Goal: Find contact information: Find contact information

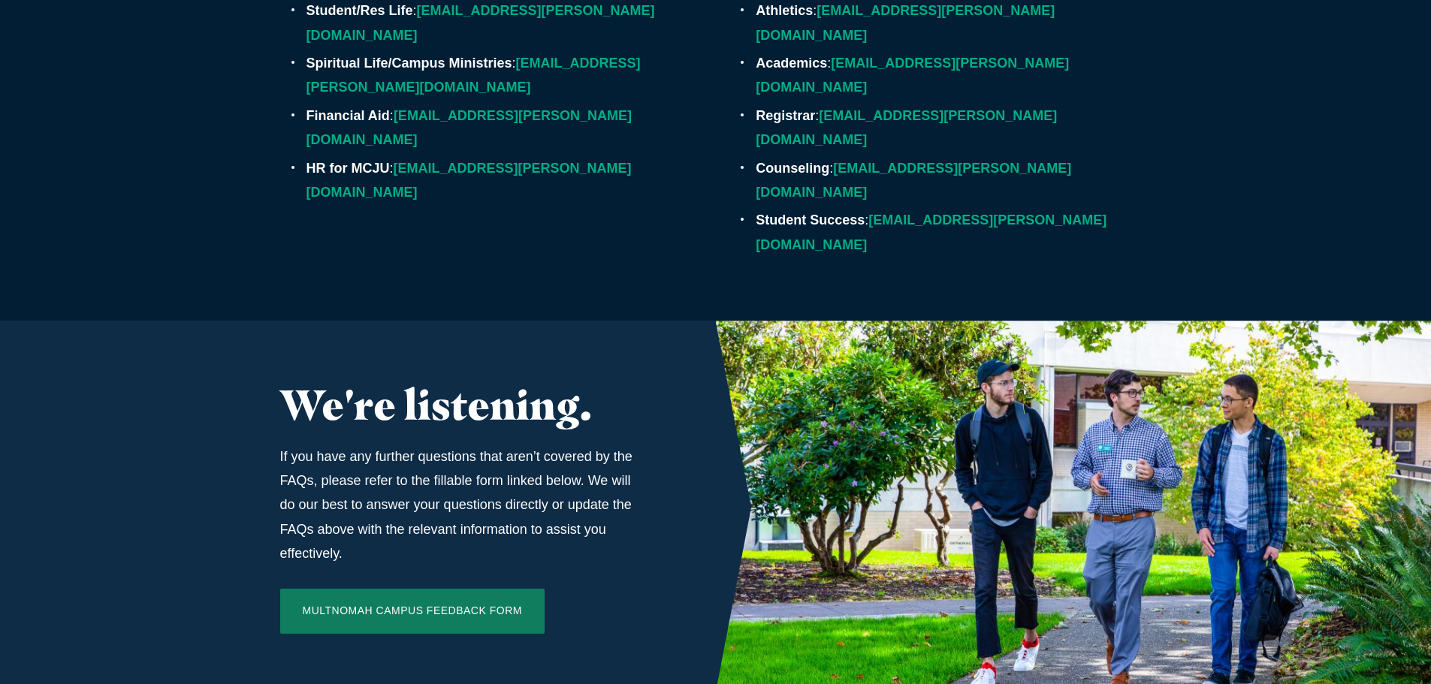
scroll to position [4909, 0]
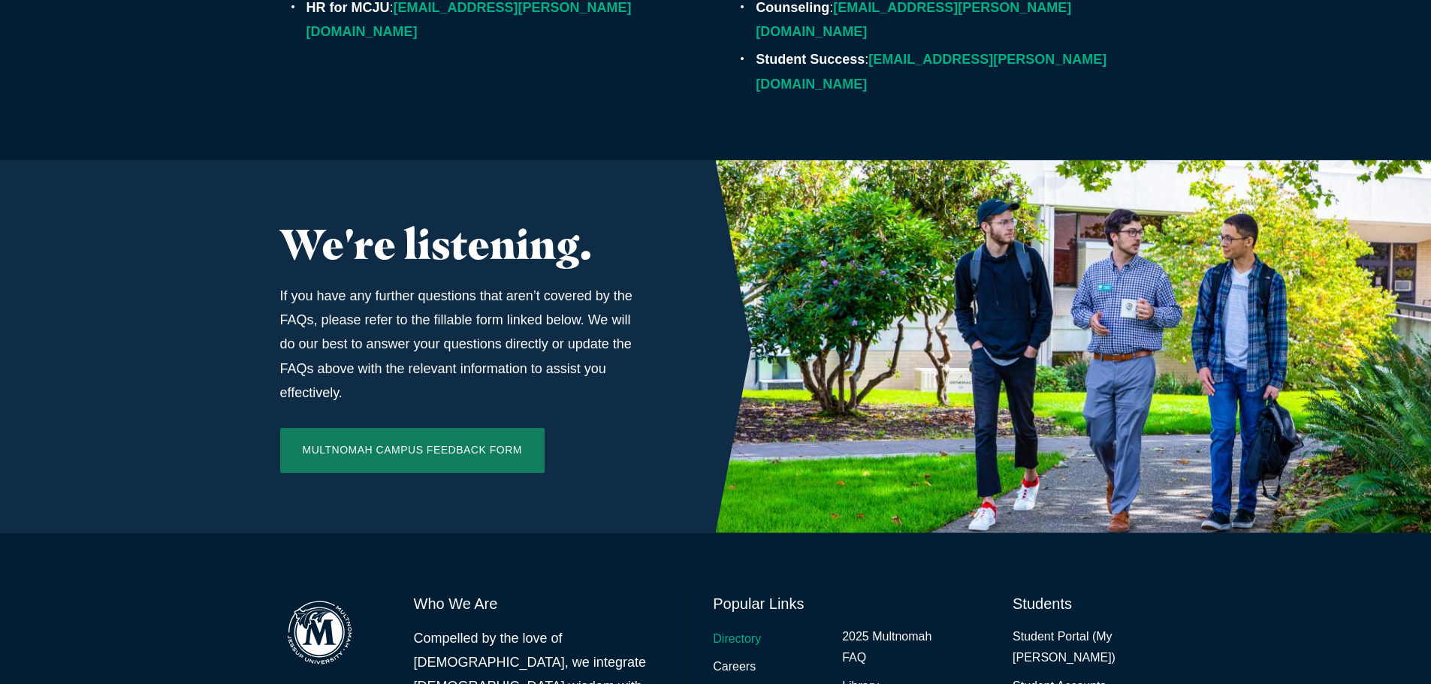
click at [736, 629] on link "Directory" at bounding box center [737, 640] width 48 height 22
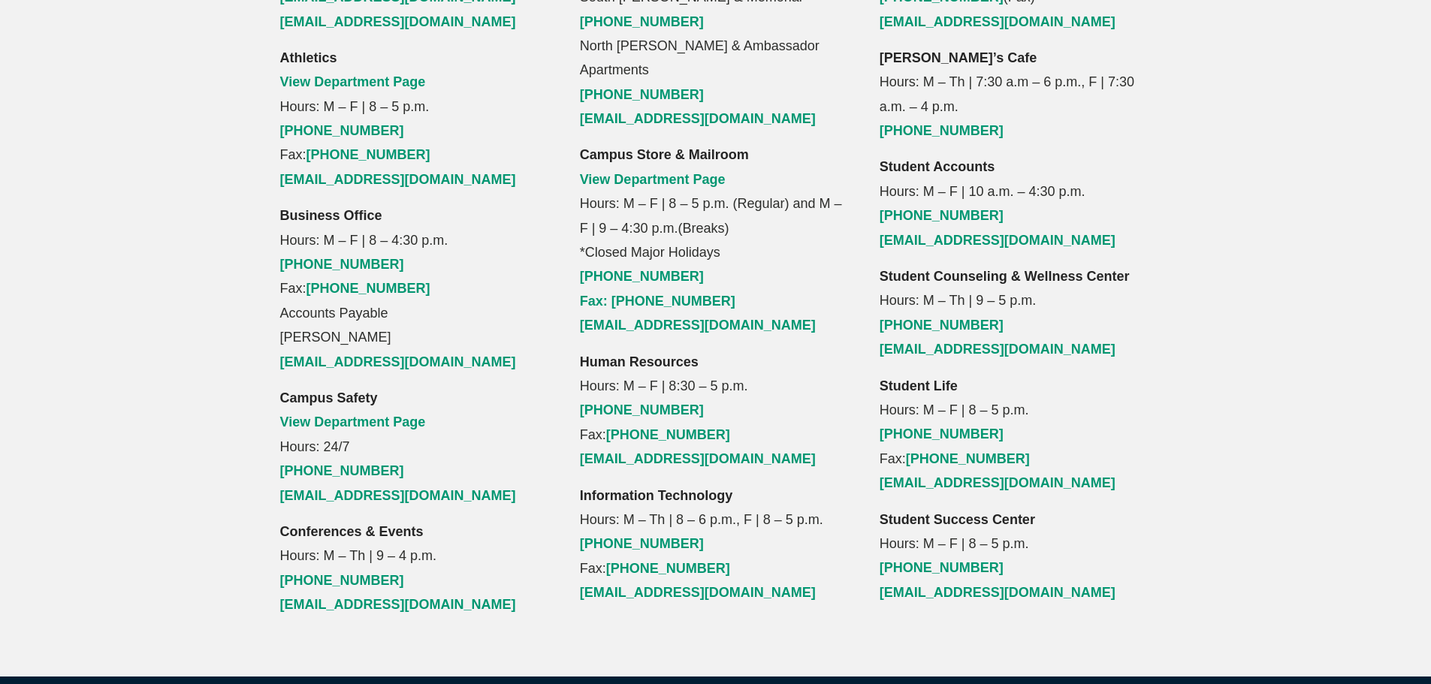
scroll to position [1578, 0]
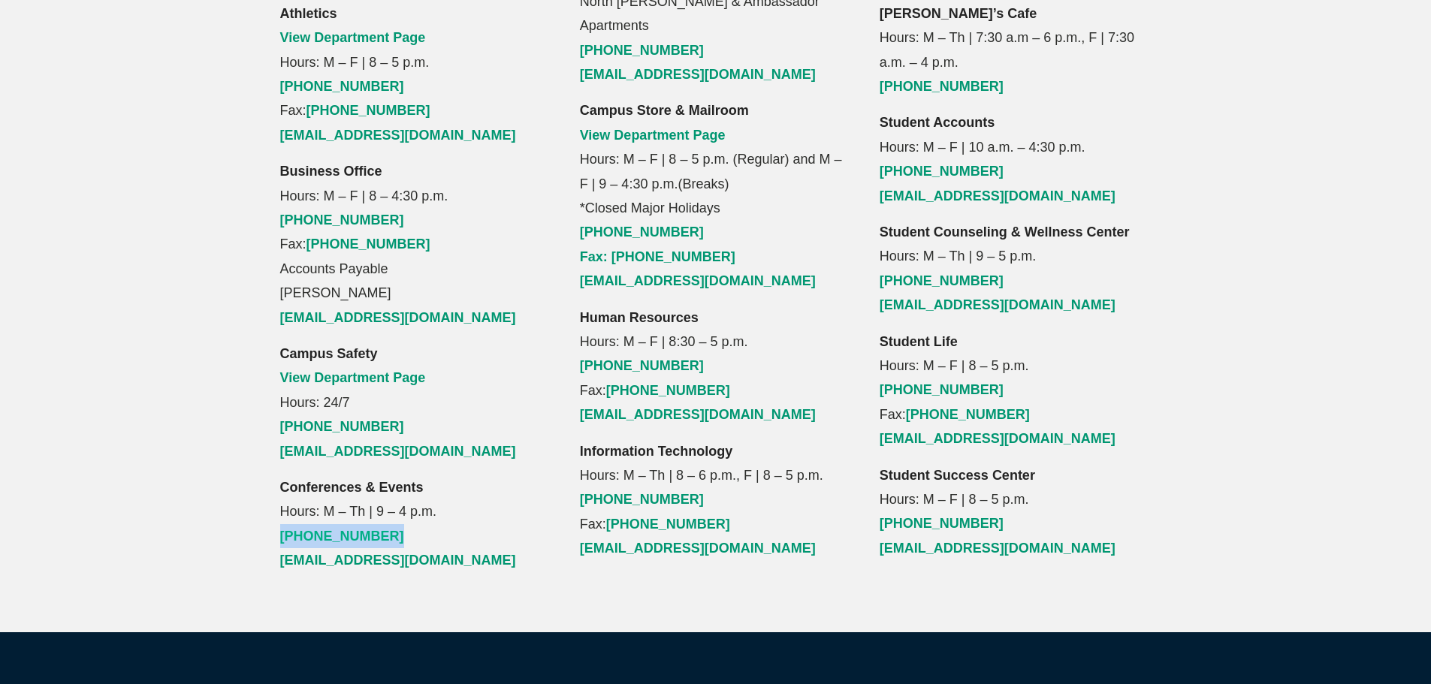
drag, startPoint x: 388, startPoint y: 438, endPoint x: 280, endPoint y: 438, distance: 108.2
click at [280, 476] on p "Conferences & Events Hours: M – Th | 9 – 4 p.m. [PHONE_NUMBER] [EMAIL_ADDRESS][…" at bounding box center [416, 525] width 272 height 98
copy link "[PHONE_NUMBER]"
click at [183, 166] on div "Admissions Hours: M – F | 8 – 5 p.m. [PHONE_NUMBER] [PHONE_NUMBER] [EMAIL_ADDRE…" at bounding box center [715, 104] width 1431 height 1057
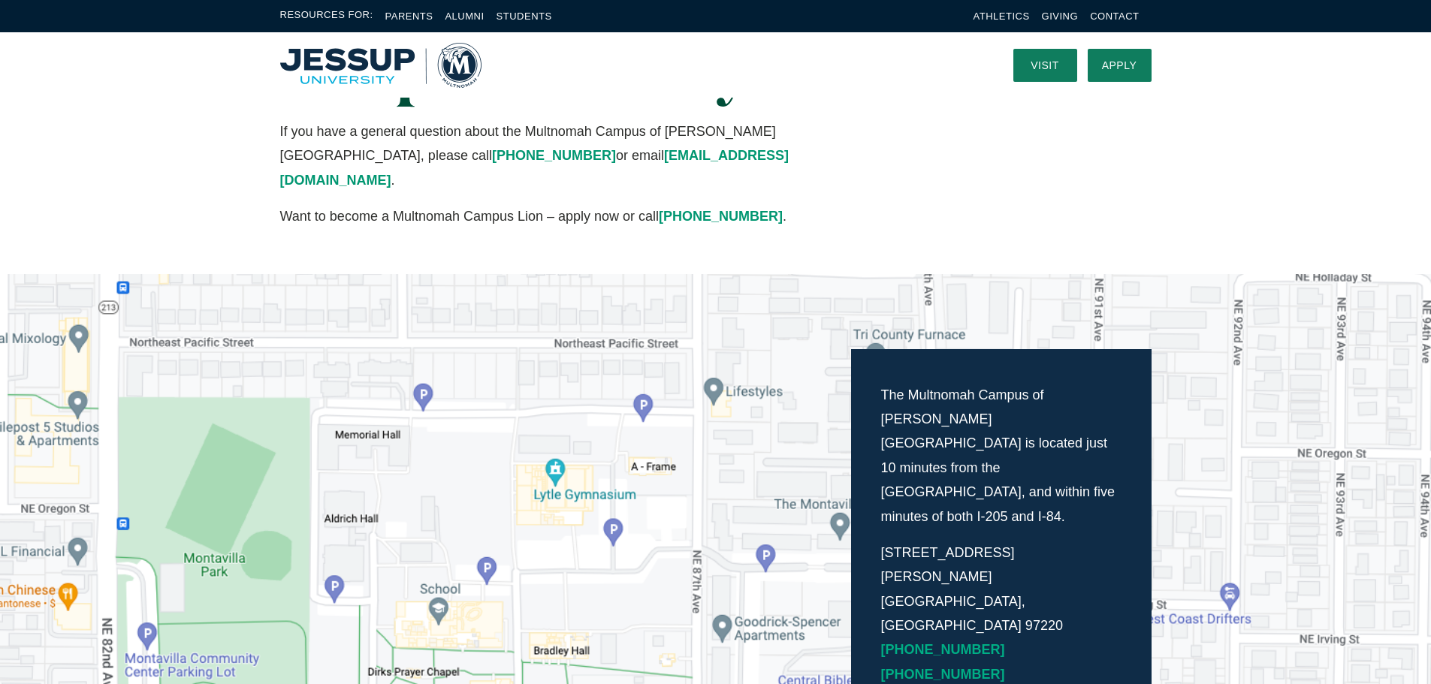
scroll to position [0, 0]
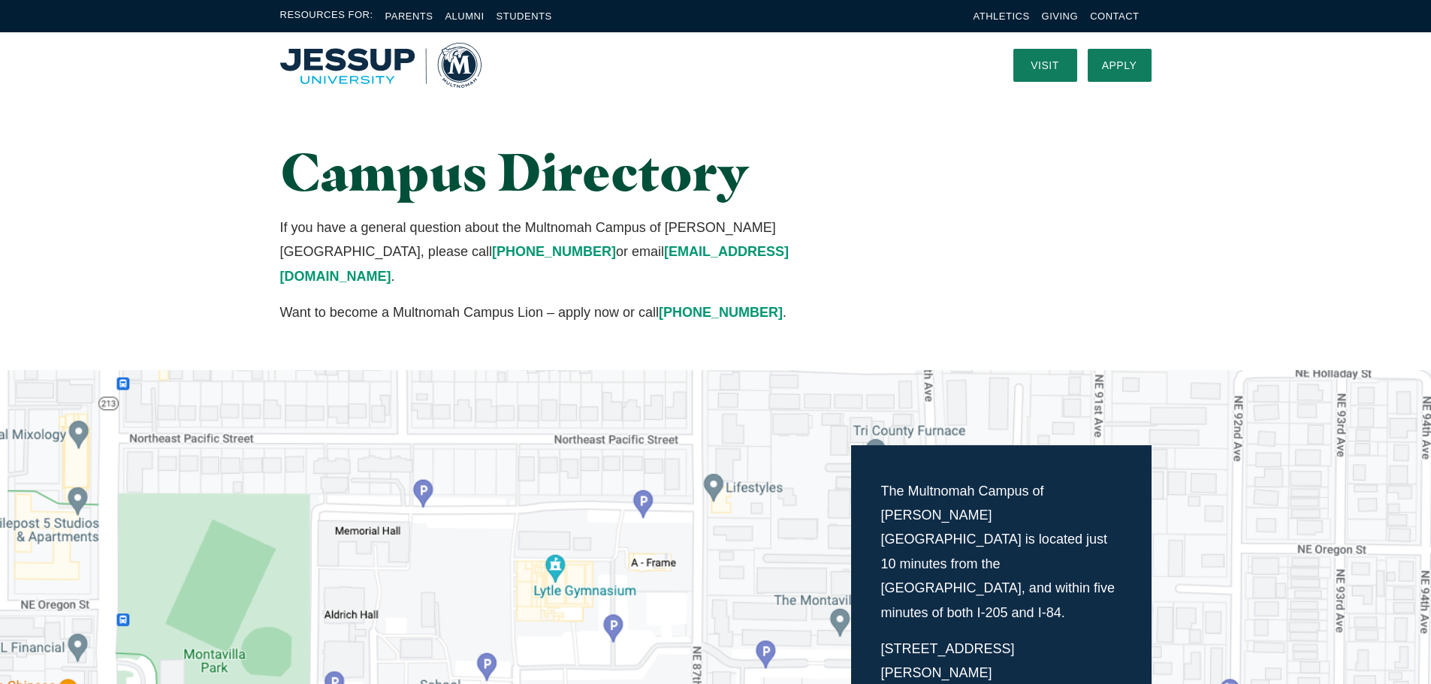
click at [327, 52] on img "Home" at bounding box center [380, 65] width 201 height 45
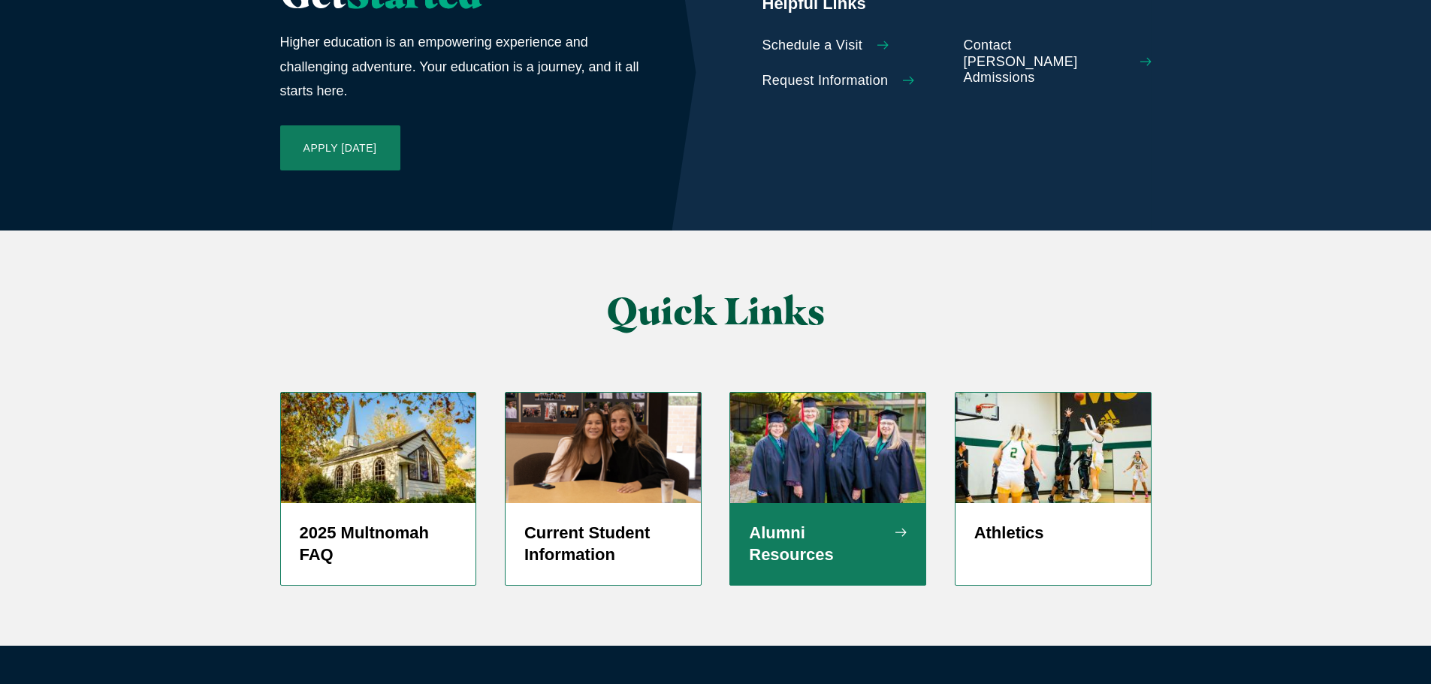
scroll to position [3572, 0]
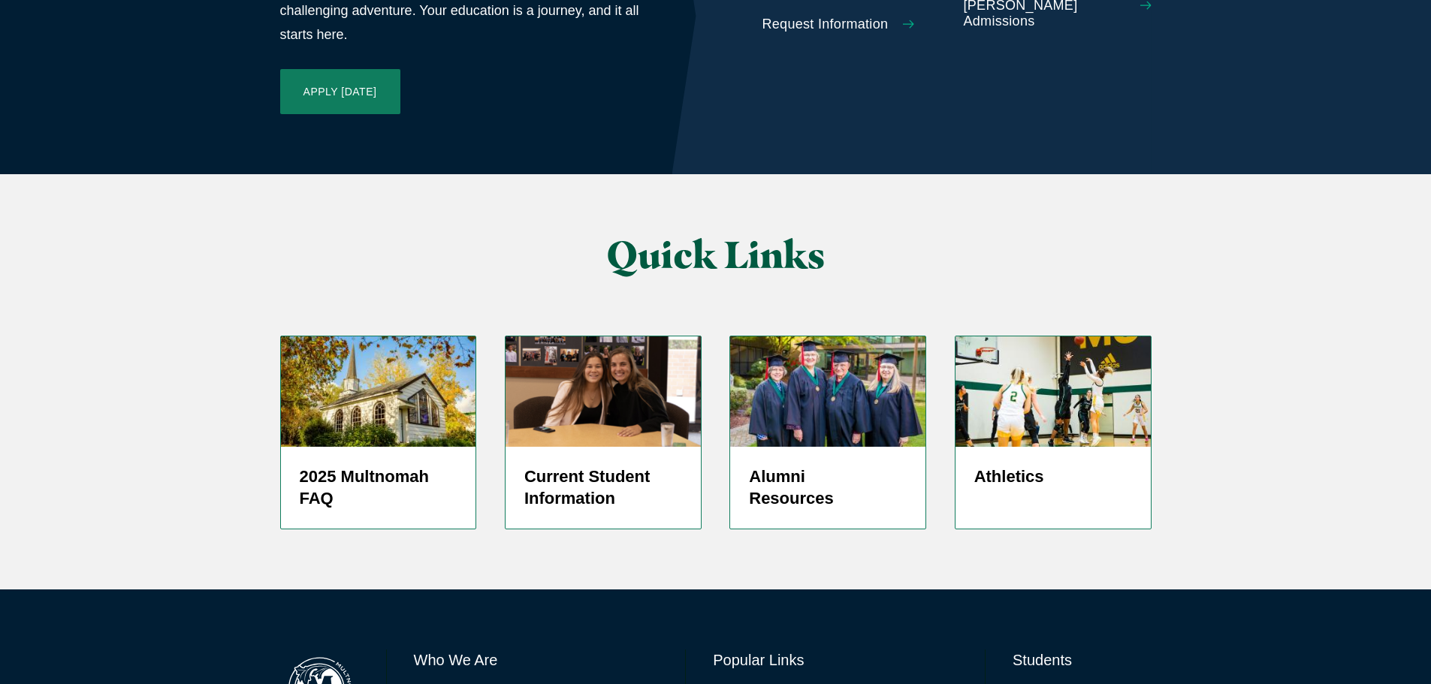
click at [748, 684] on link "Directory" at bounding box center [737, 696] width 48 height 22
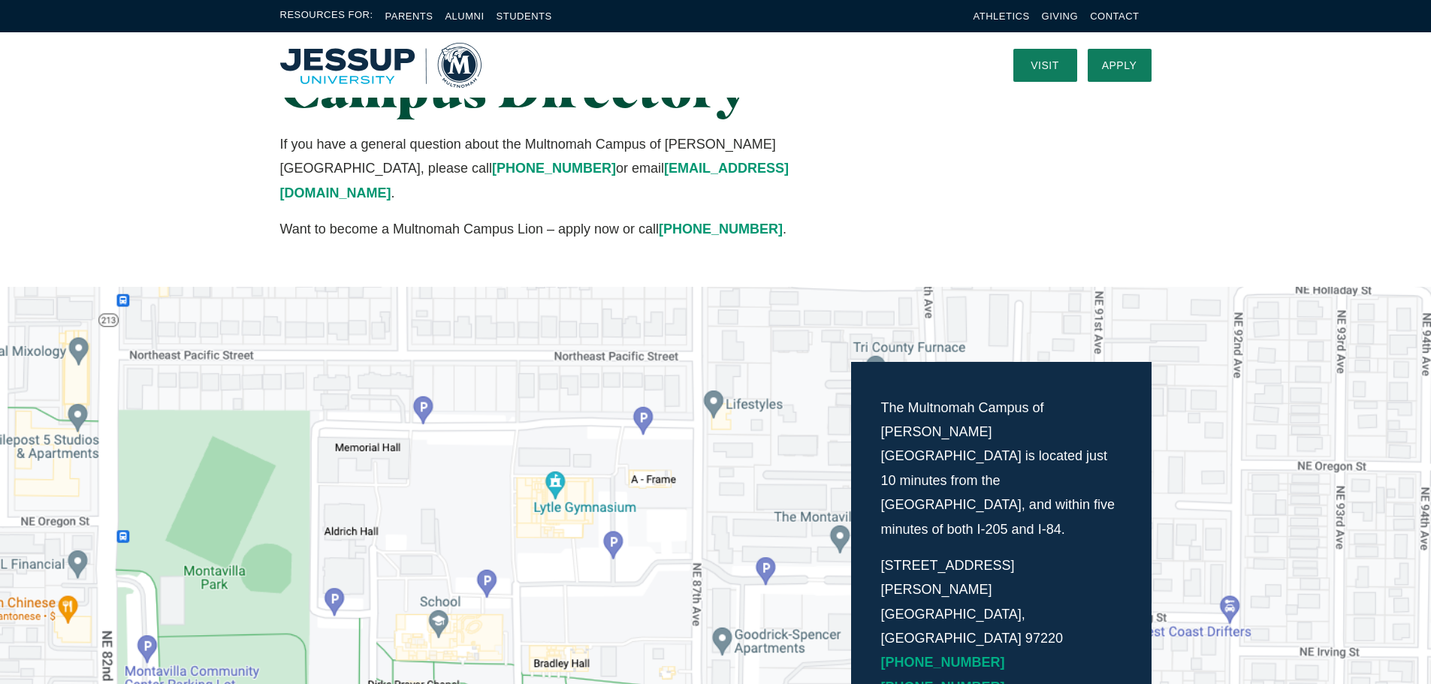
scroll to position [225, 0]
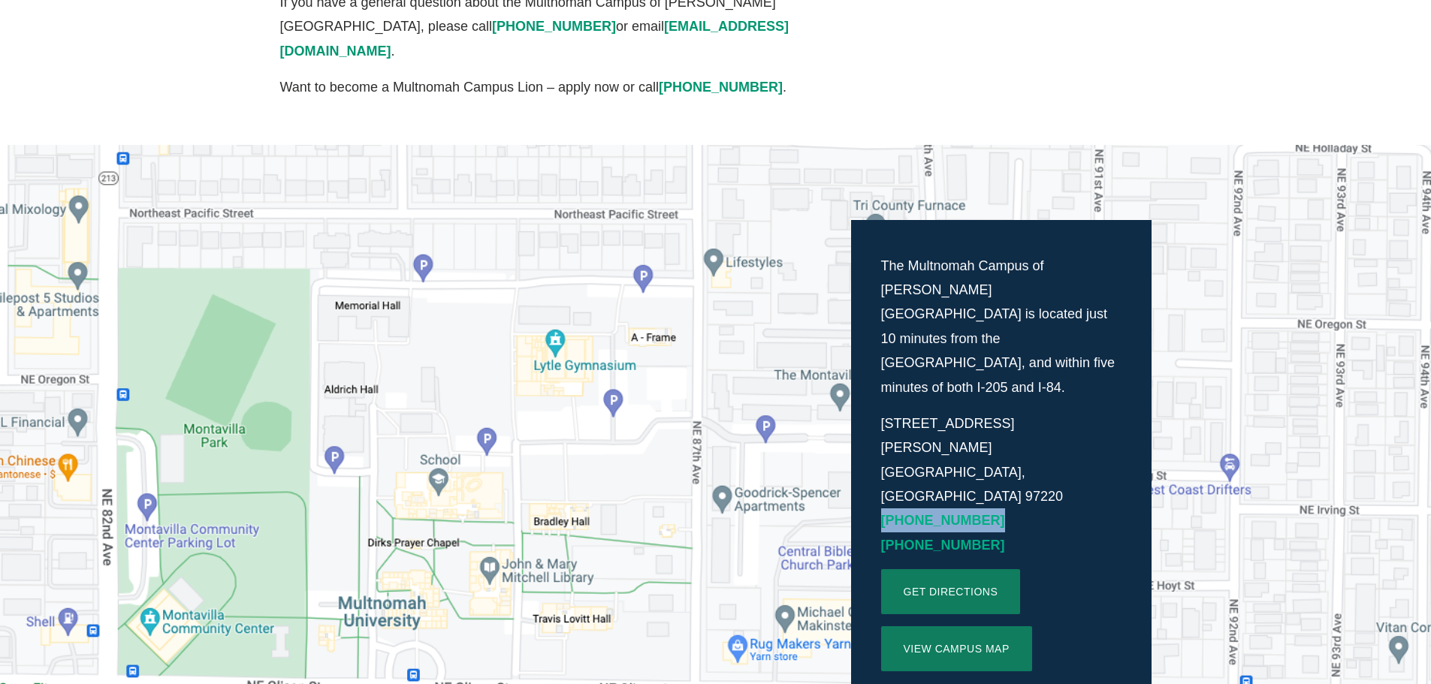
drag, startPoint x: 984, startPoint y: 422, endPoint x: 882, endPoint y: 425, distance: 102.2
click at [882, 425] on p "8435 NE Glisan St. Portland, OR 97220 (503) 255-0332 (877) 251-6560" at bounding box center [1001, 485] width 240 height 146
copy link "[PHONE_NUMBER]"
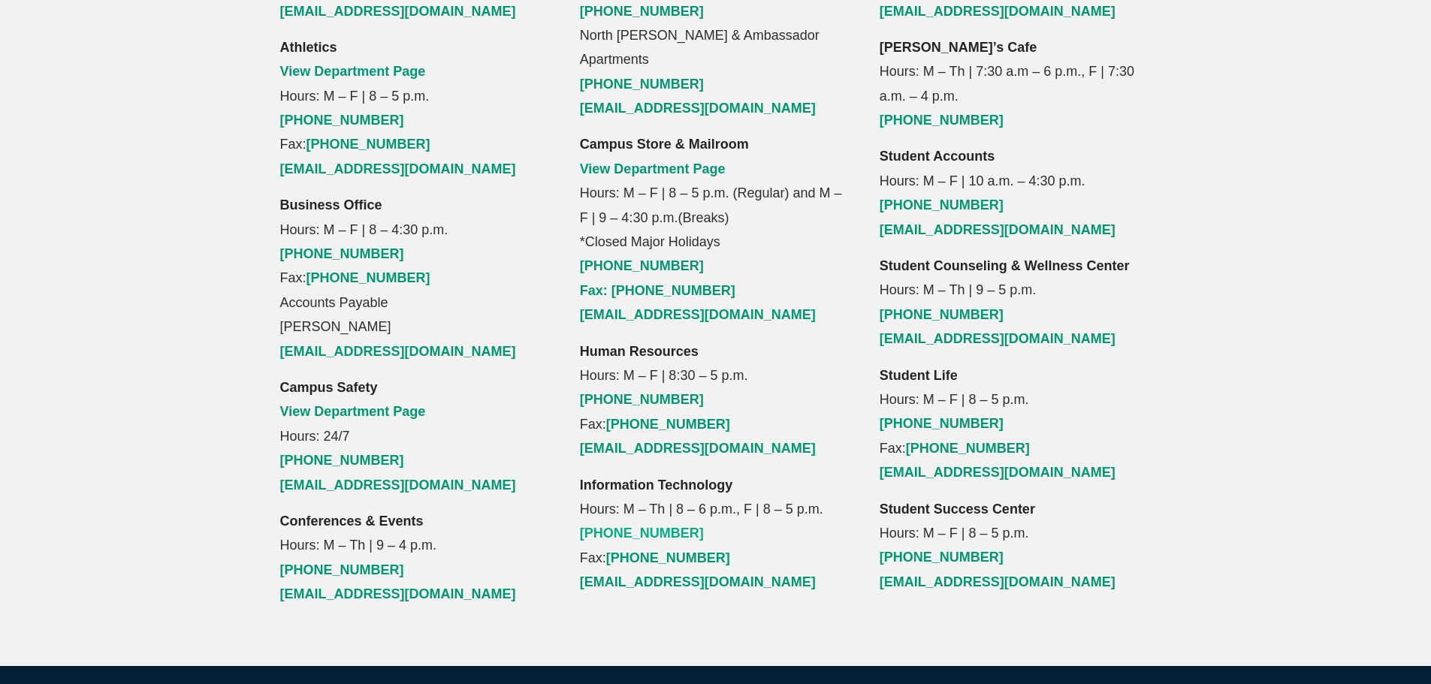
scroll to position [1728, 0]
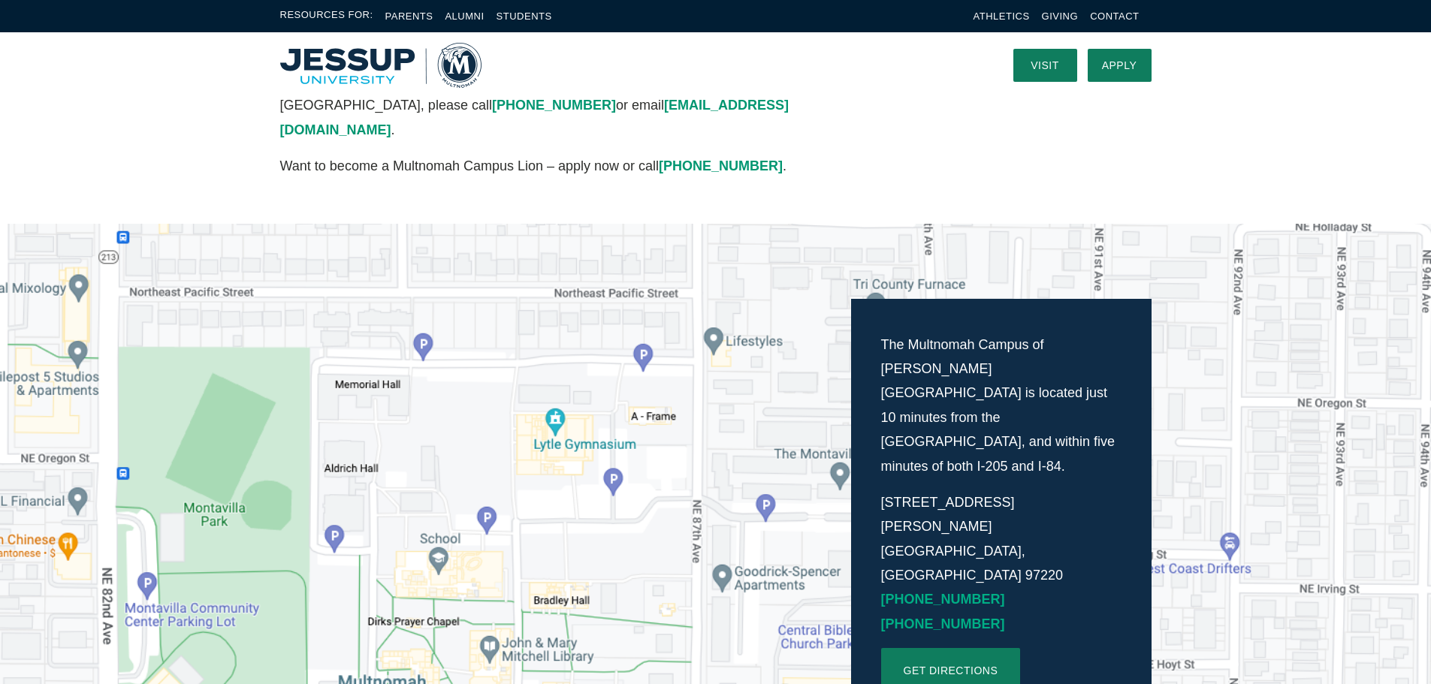
scroll to position [0, 0]
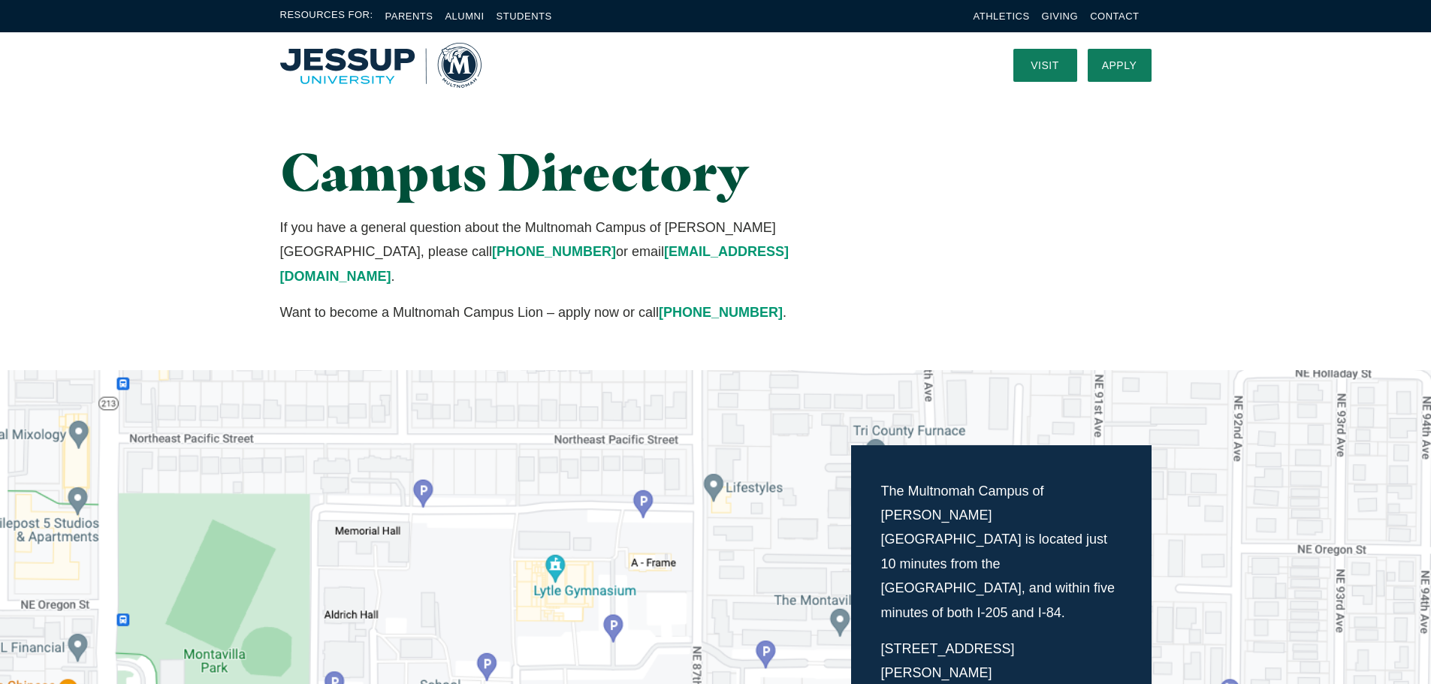
click at [322, 60] on img "Home" at bounding box center [380, 65] width 201 height 45
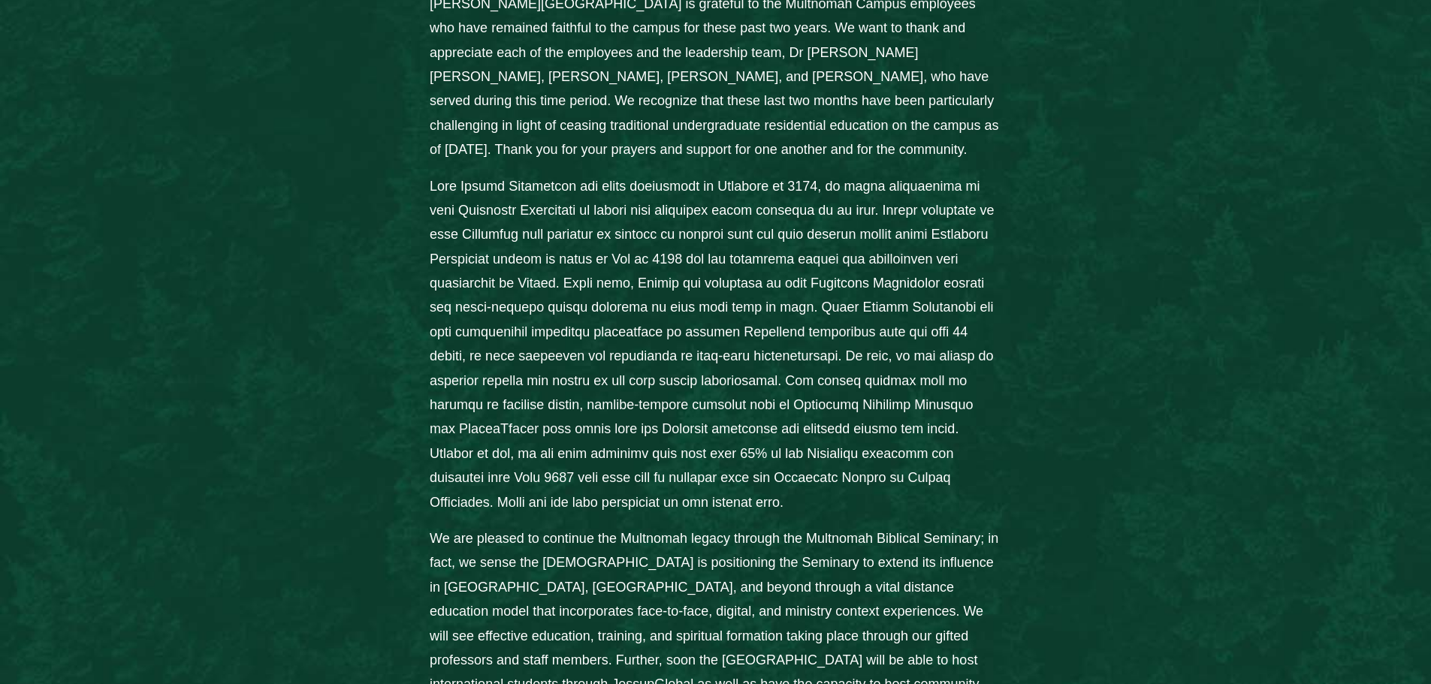
scroll to position [826, 0]
click at [293, 126] on div "From the Desk of President [PERSON_NAME]: [PERSON_NAME][GEOGRAPHIC_DATA] is gra…" at bounding box center [716, 420] width 962 height 1036
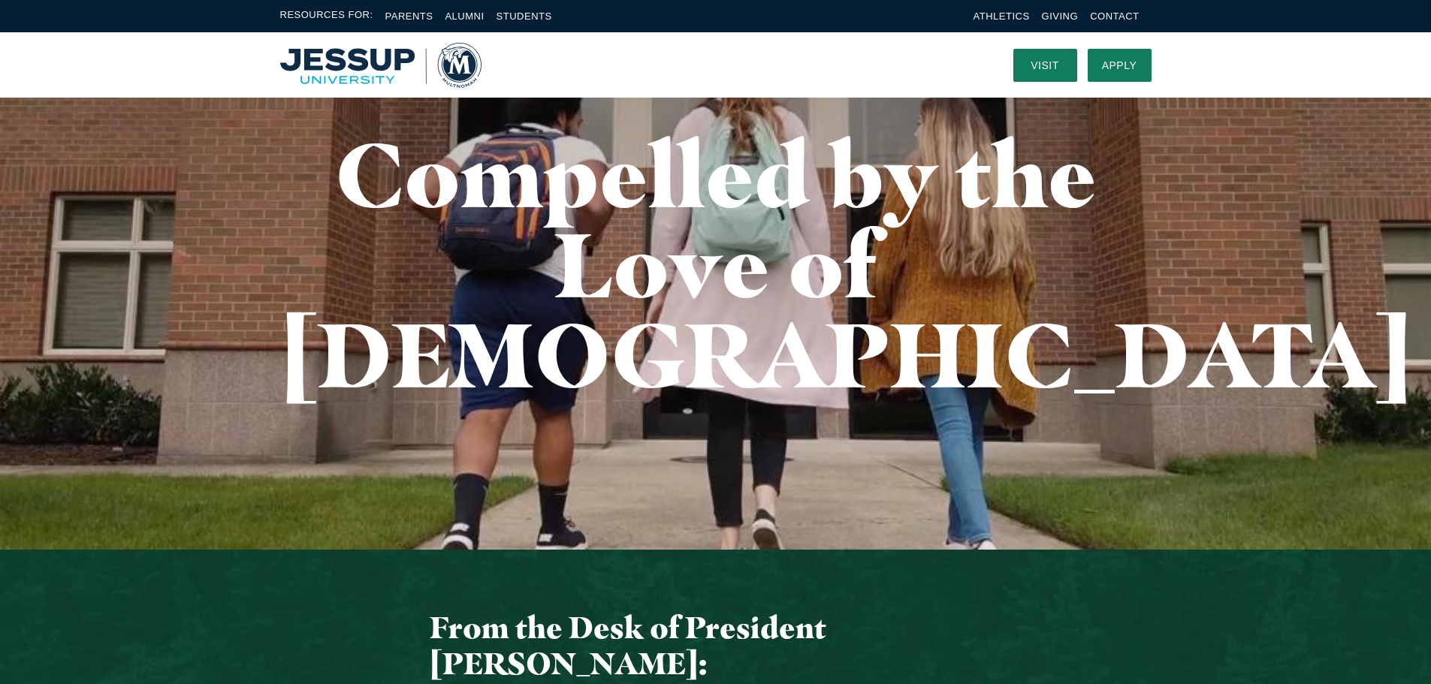
scroll to position [0, 0]
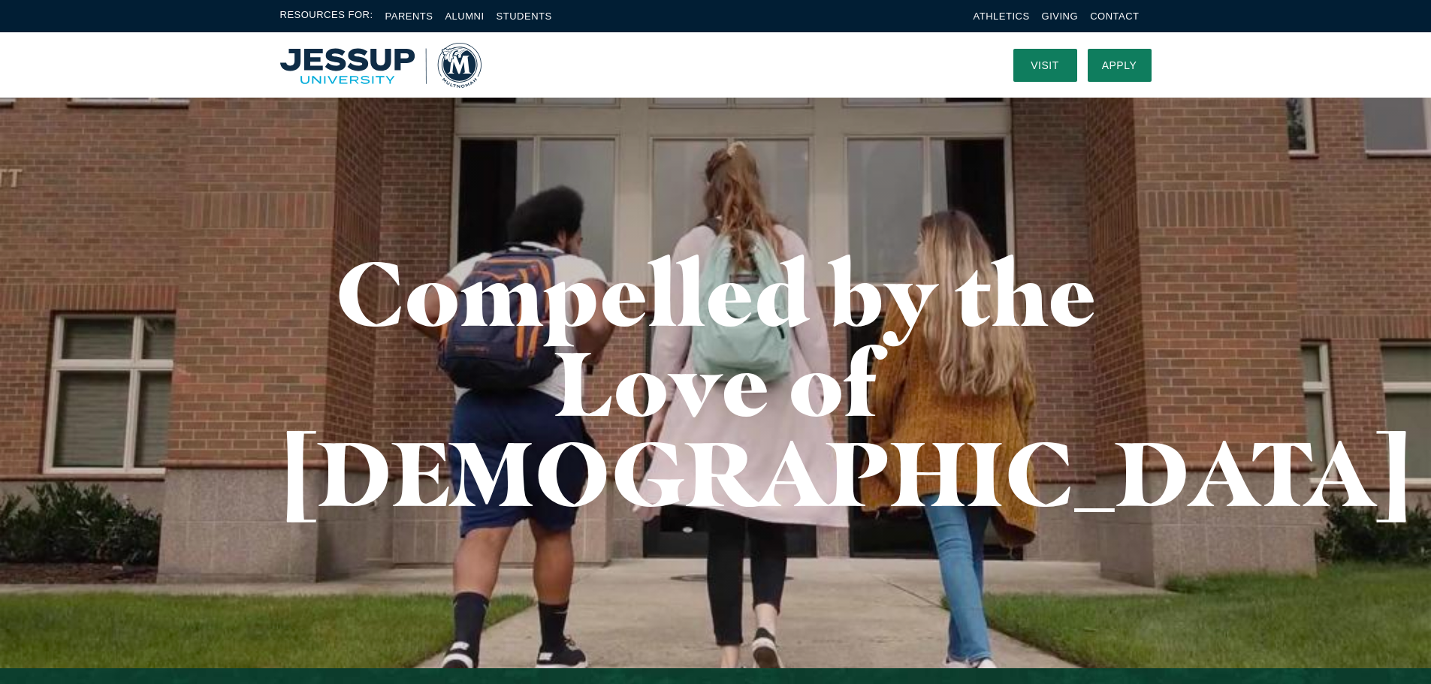
click at [604, 335] on h1 "Compelled by the Love of [DEMOGRAPHIC_DATA]" at bounding box center [716, 383] width 872 height 270
click at [652, 315] on h1 "Compelled by the Love of [DEMOGRAPHIC_DATA]" at bounding box center [716, 383] width 872 height 270
